Goal: Task Accomplishment & Management: Complete application form

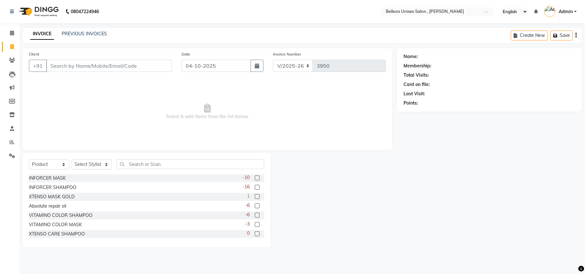
select select "4047"
select select "product"
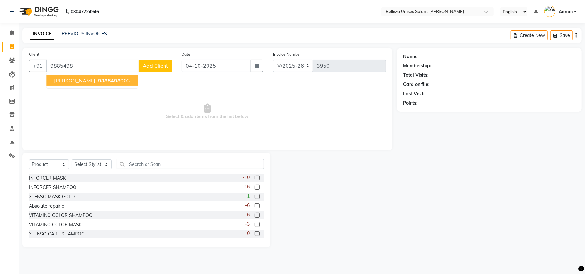
click at [73, 82] on span "[PERSON_NAME]" at bounding box center [74, 80] width 41 height 6
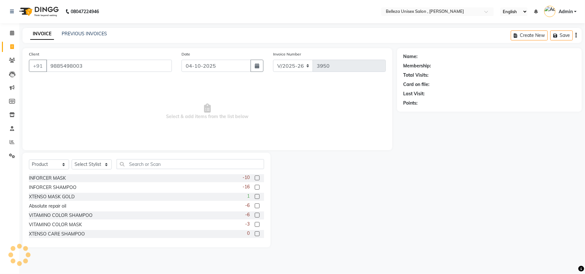
type input "9885498003"
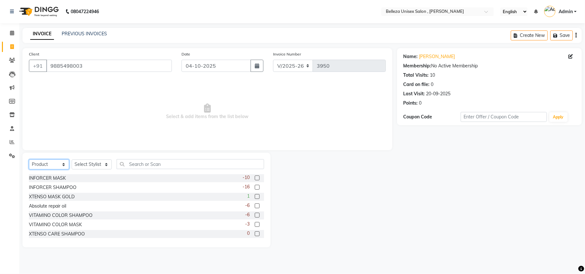
click at [42, 160] on select "Select Service Product Membership Package Voucher Prepaid Gift Card" at bounding box center [49, 165] width 40 height 10
select select "service"
click at [29, 160] on select "Select Service Product Membership Package Voucher Prepaid Gift Card" at bounding box center [49, 165] width 40 height 10
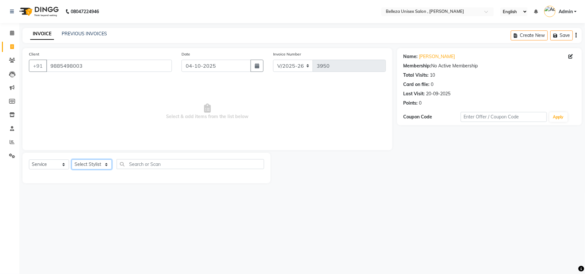
click at [84, 167] on select "Select Stylist [PERSON_NAME] Barsa Boss [PERSON_NAME] [PERSON_NAME] [PERSON_NAM…" at bounding box center [92, 165] width 40 height 10
select select "52542"
click at [72, 160] on select "Select Stylist [PERSON_NAME] Barsa Boss [PERSON_NAME] [PERSON_NAME] [PERSON_NAM…" at bounding box center [92, 165] width 40 height 10
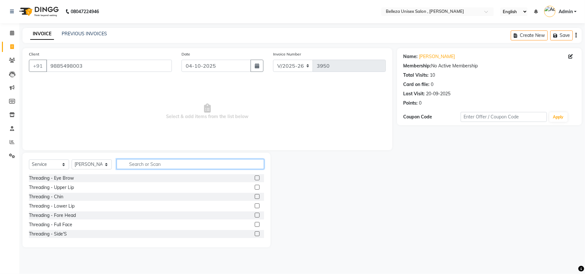
click at [145, 166] on input "text" at bounding box center [190, 164] width 147 height 10
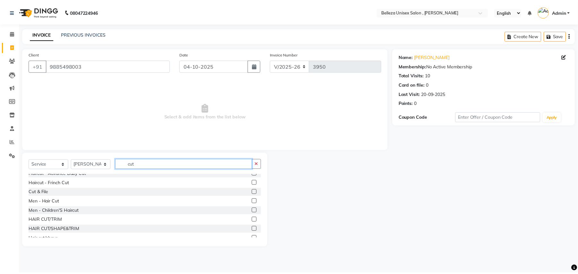
scroll to position [43, 0]
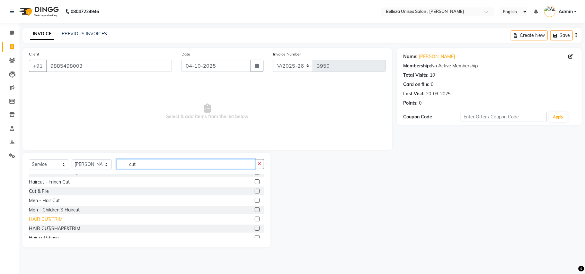
type input "cut"
click at [53, 220] on div "HAIR CUT/TRIM" at bounding box center [46, 219] width 34 height 7
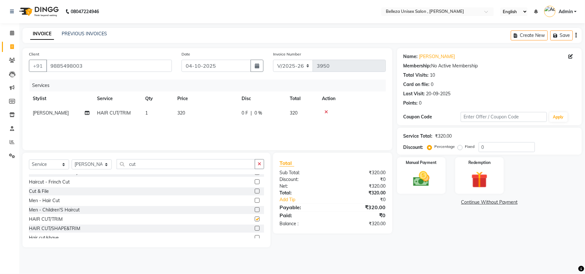
checkbox input "false"
click at [417, 165] on label "Manual Payment" at bounding box center [421, 162] width 32 height 6
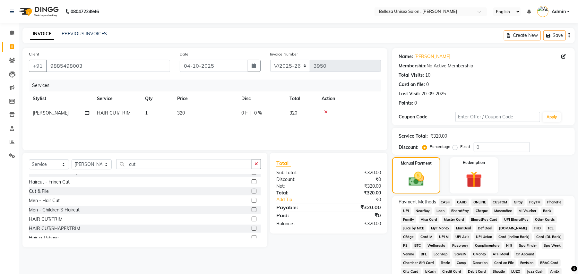
click at [406, 211] on span "UPI" at bounding box center [406, 210] width 10 height 7
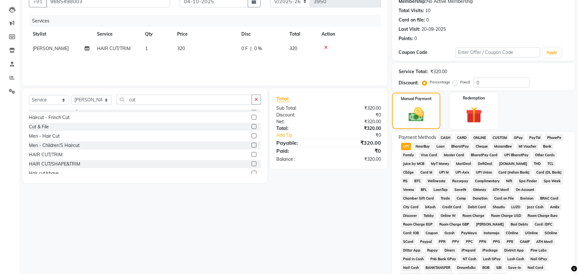
scroll to position [148, 0]
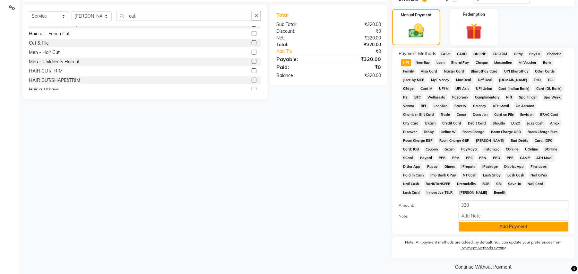
click at [485, 222] on button "Add Payment" at bounding box center [514, 227] width 110 height 10
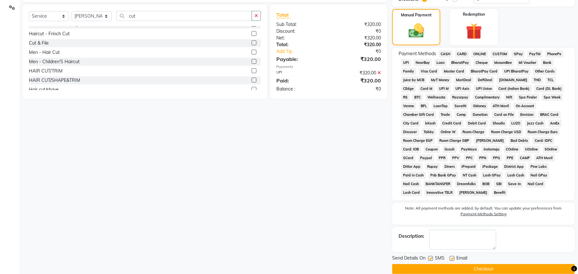
click at [480, 264] on button "Checkout" at bounding box center [483, 269] width 183 height 10
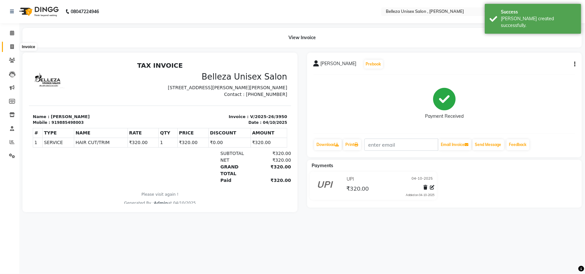
click at [9, 47] on span at bounding box center [11, 46] width 11 height 7
select select "4047"
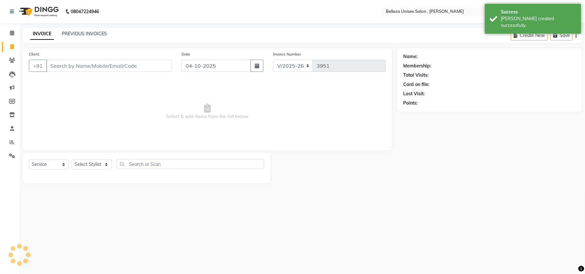
select select "product"
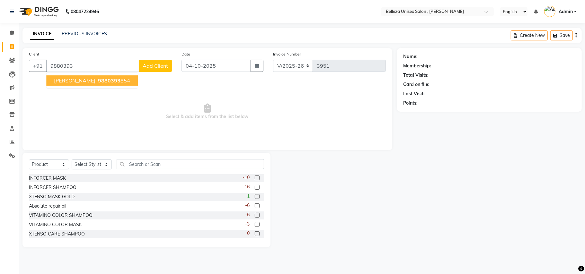
click at [83, 82] on span "[PERSON_NAME]" at bounding box center [74, 80] width 41 height 6
type input "9880393854"
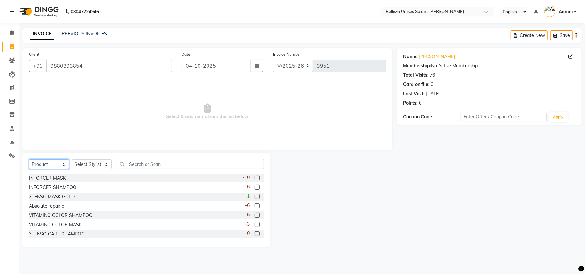
click at [50, 162] on select "Select Service Product Membership Package Voucher Prepaid Gift Card" at bounding box center [49, 165] width 40 height 10
select select "service"
click at [29, 160] on select "Select Service Product Membership Package Voucher Prepaid Gift Card" at bounding box center [49, 165] width 40 height 10
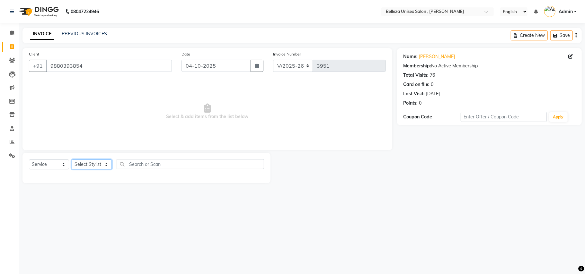
click at [81, 163] on select "Select Stylist [PERSON_NAME] Barsa Boss [PERSON_NAME] [PERSON_NAME] [PERSON_NAM…" at bounding box center [92, 165] width 40 height 10
select select "69275"
click at [72, 160] on select "Select Stylist [PERSON_NAME] Barsa Boss [PERSON_NAME] [PERSON_NAME] [PERSON_NAM…" at bounding box center [92, 165] width 40 height 10
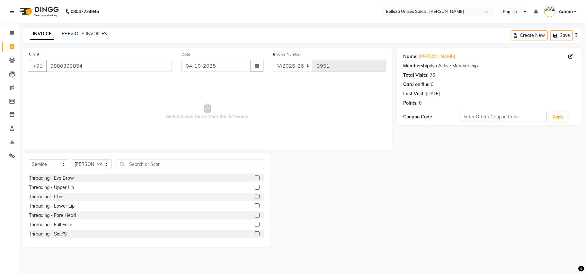
click at [137, 169] on div "Select Service Product Membership Package Voucher Prepaid Gift Card Select Styl…" at bounding box center [146, 166] width 235 height 15
click at [137, 169] on input "text" at bounding box center [190, 164] width 147 height 10
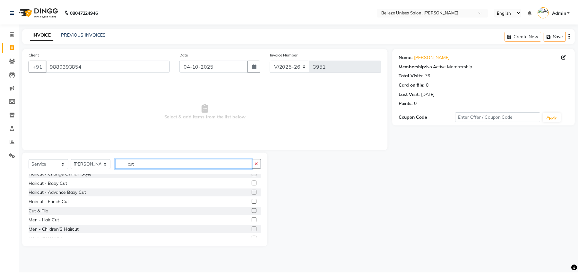
scroll to position [43, 0]
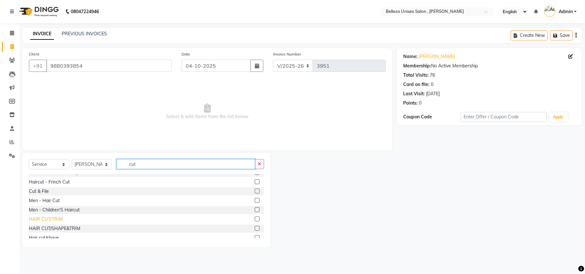
type input "cut"
click at [53, 220] on div "HAIR CUT/TRIM" at bounding box center [46, 219] width 34 height 7
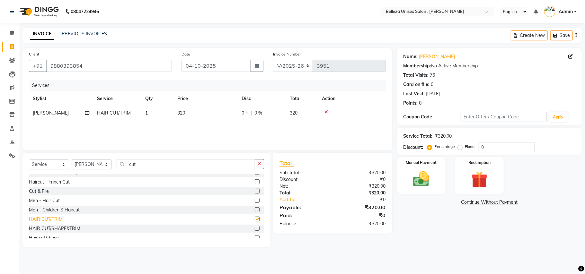
checkbox input "false"
click at [409, 178] on img at bounding box center [421, 179] width 28 height 20
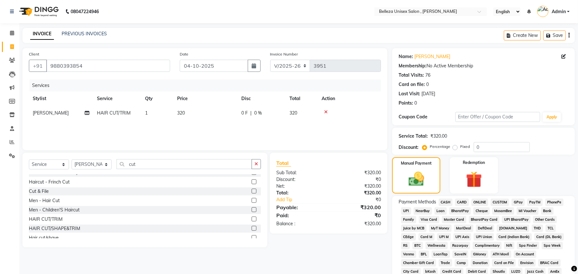
click at [406, 208] on span "UPI" at bounding box center [406, 210] width 10 height 7
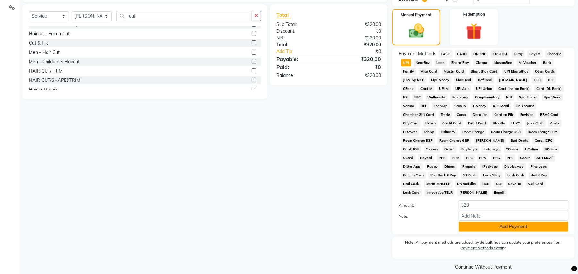
click at [504, 222] on button "Add Payment" at bounding box center [514, 227] width 110 height 10
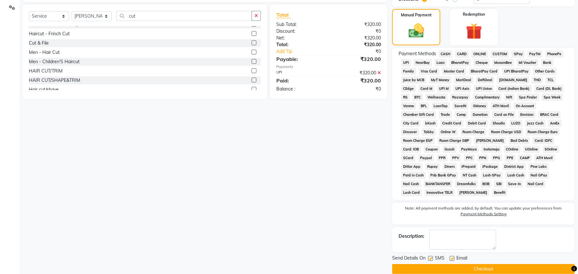
click at [487, 264] on button "Checkout" at bounding box center [483, 269] width 183 height 10
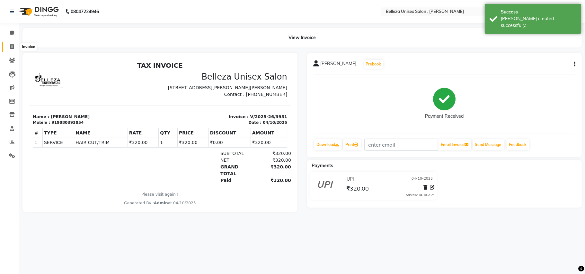
click at [8, 46] on span at bounding box center [11, 46] width 11 height 7
select select "service"
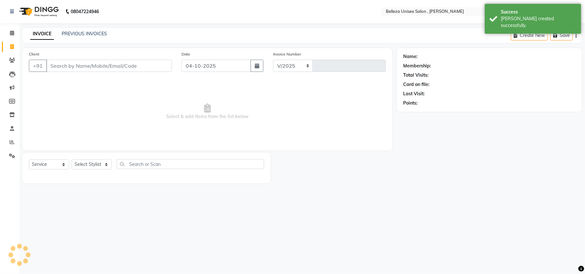
select select "4047"
type input "3952"
select select "product"
